Goal: Check status

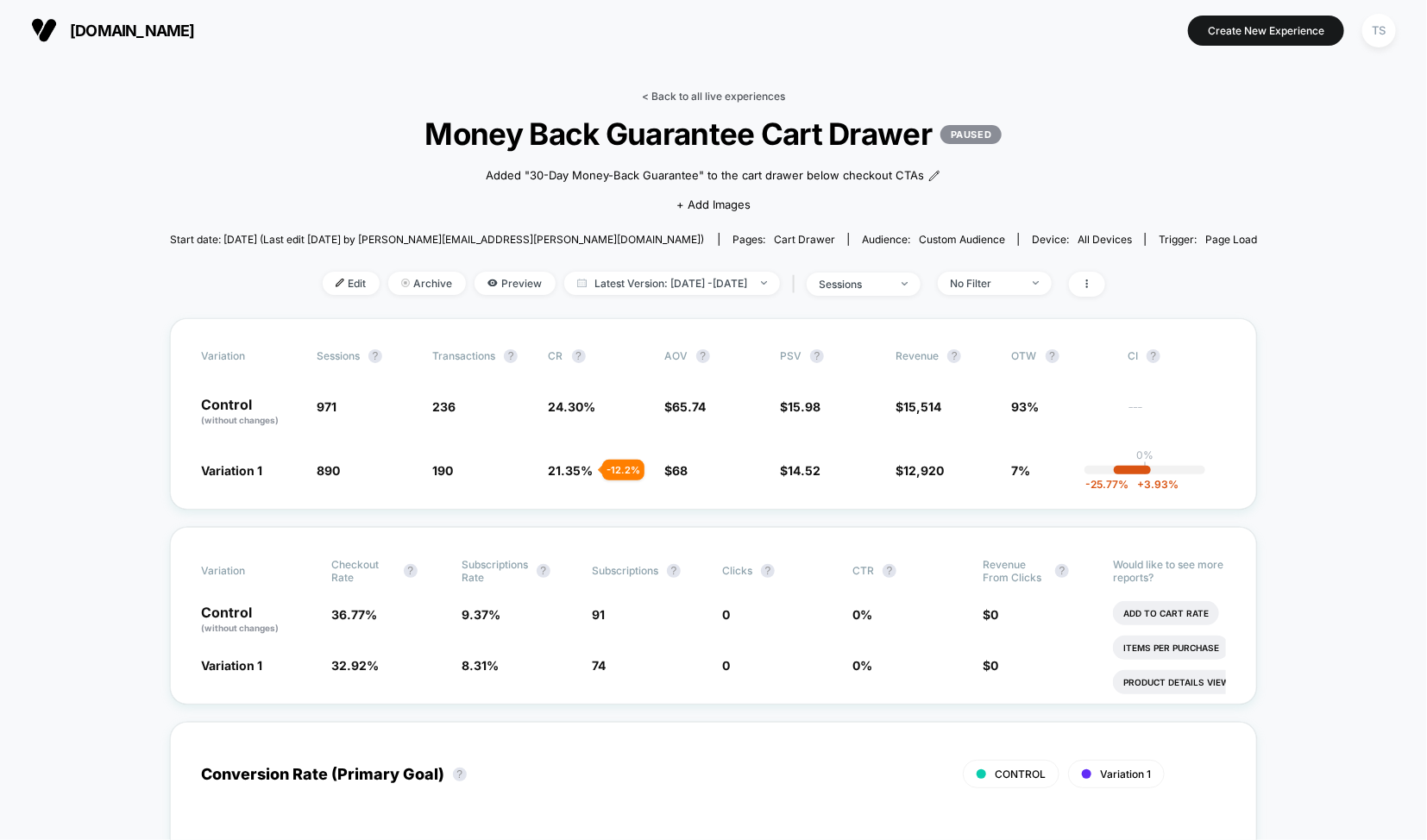
click at [679, 89] on link "< Back to all live experiences" at bounding box center [714, 96] width 143 height 12
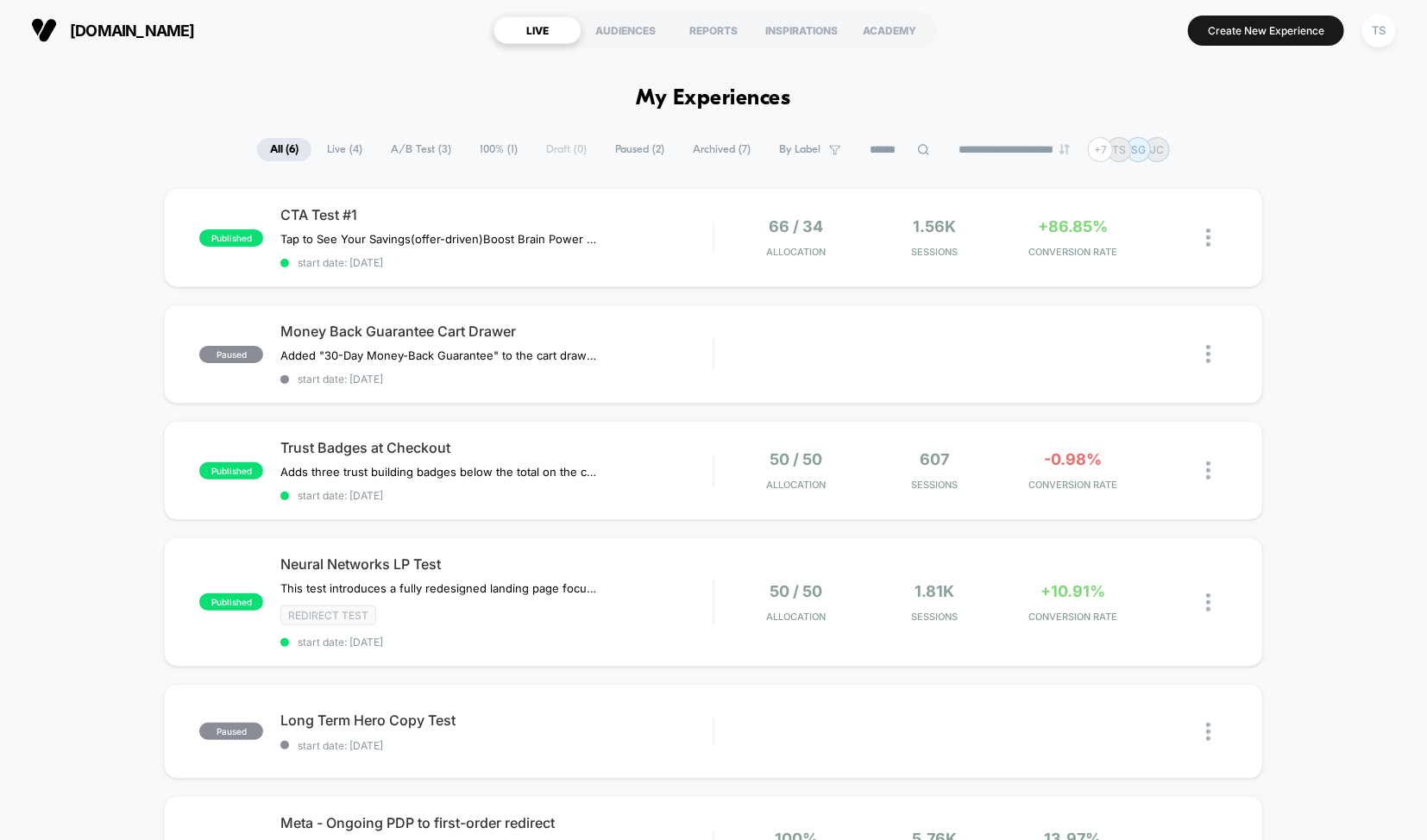
click at [617, 149] on span "Paused ( 2 )" at bounding box center [639, 150] width 75 height 23
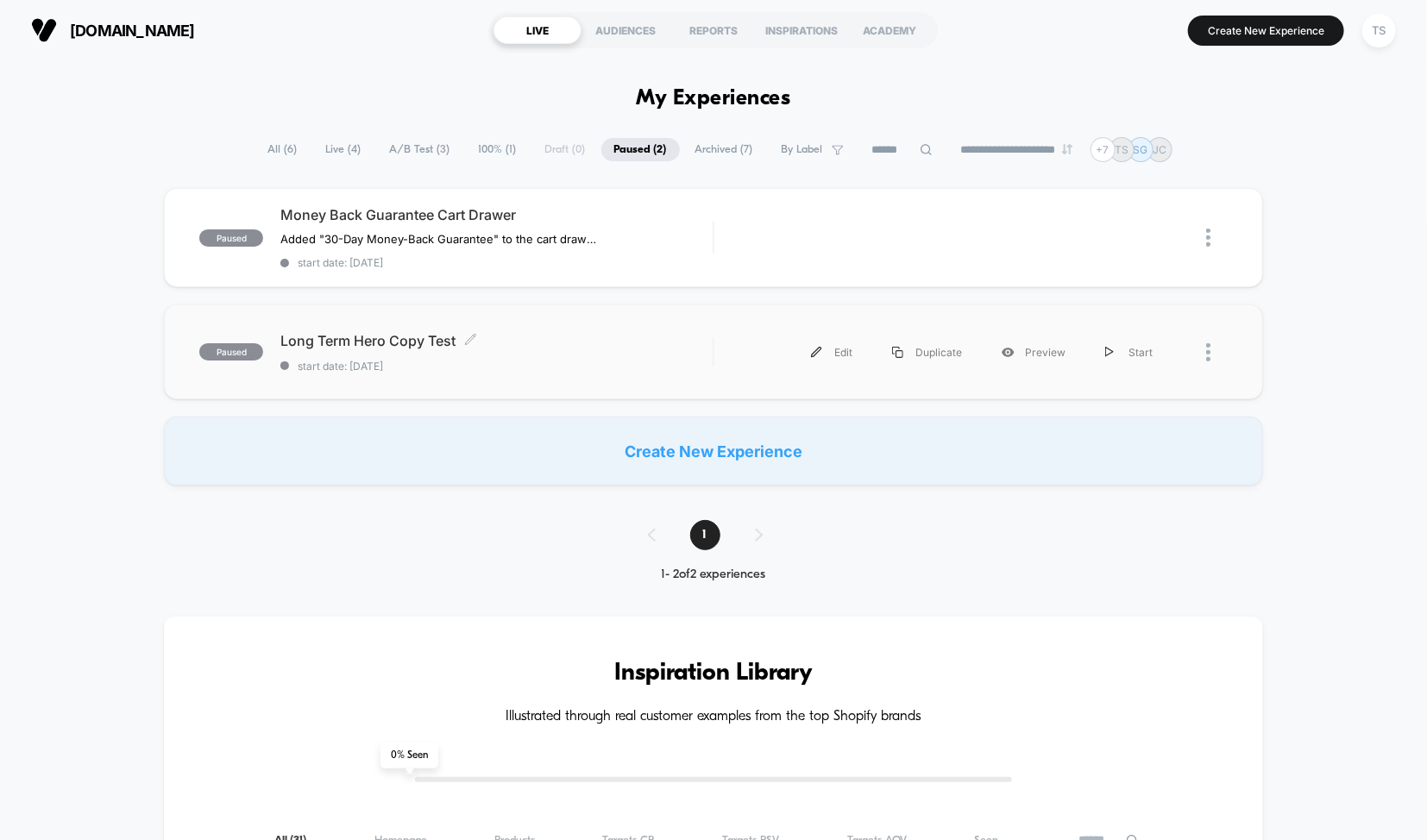
click at [405, 338] on span "Long Term Hero Copy Test Click to edit experience details" at bounding box center [497, 340] width 432 height 17
